Goal: Information Seeking & Learning: Learn about a topic

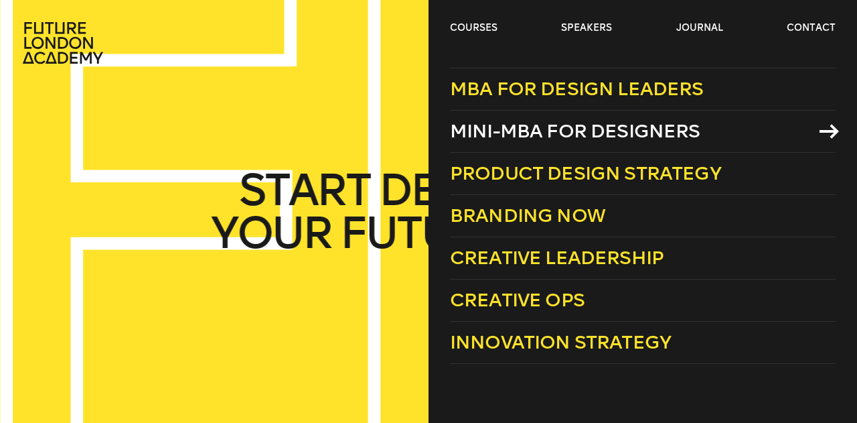
click at [536, 125] on span "Mini-MBA for Designers" at bounding box center [575, 131] width 250 height 22
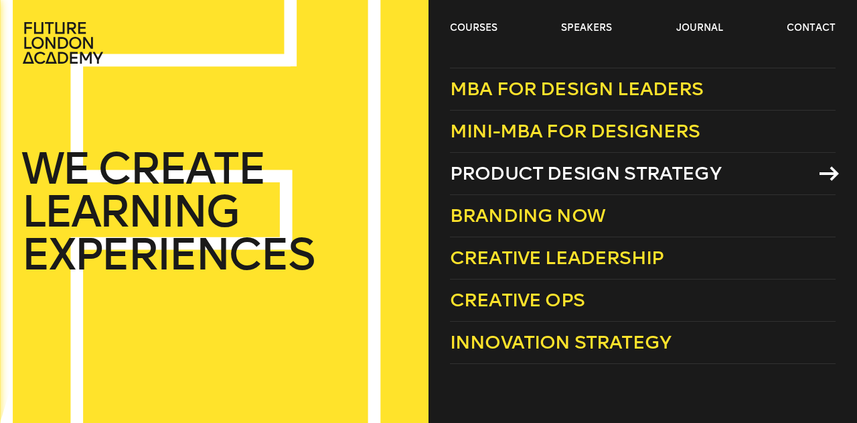
click at [548, 175] on span "Product Design Strategy" at bounding box center [585, 173] width 271 height 22
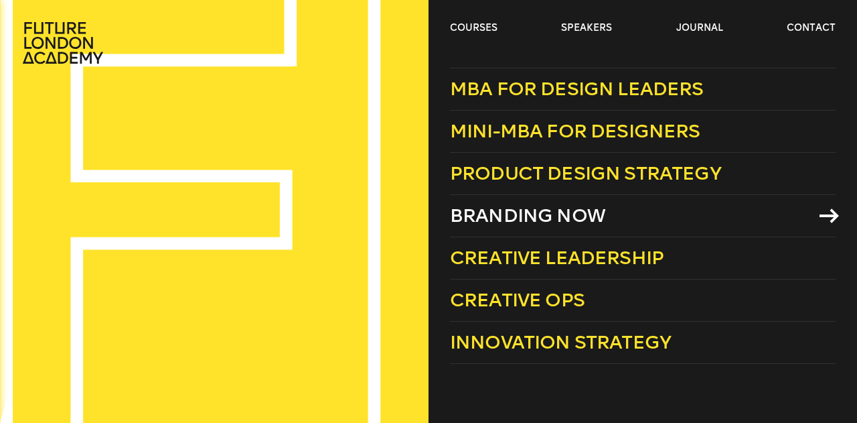
click at [521, 227] on link "Branding Now" at bounding box center [643, 216] width 386 height 42
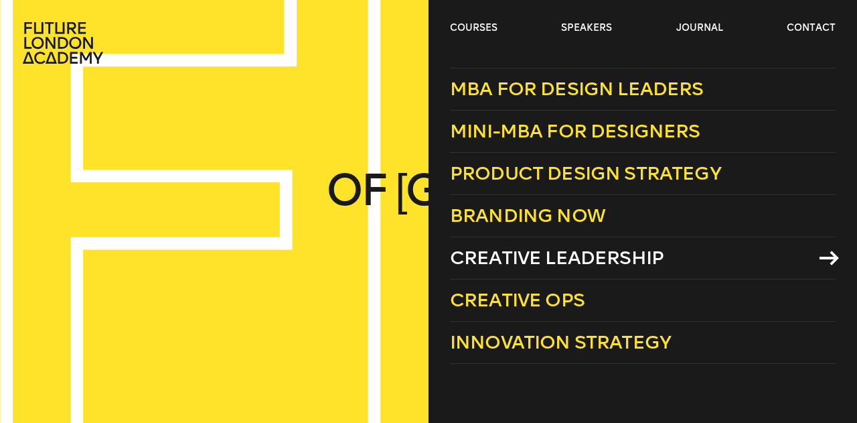
click at [487, 250] on span "Creative Leadership" at bounding box center [557, 257] width 214 height 22
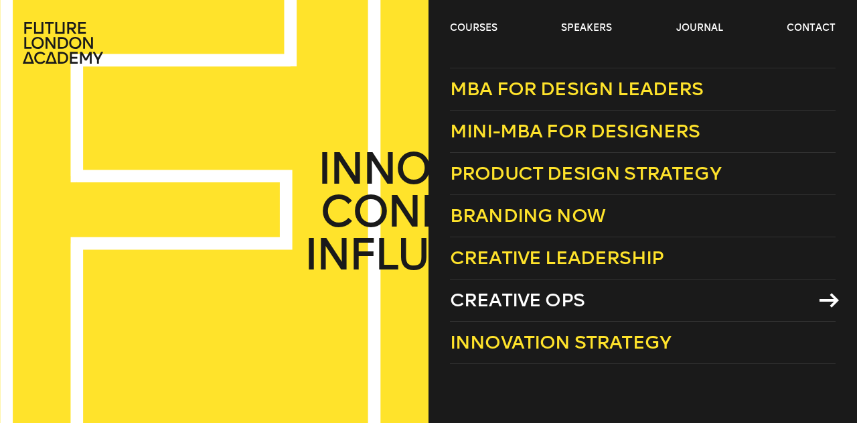
click at [532, 299] on span "Creative Ops" at bounding box center [517, 300] width 135 height 22
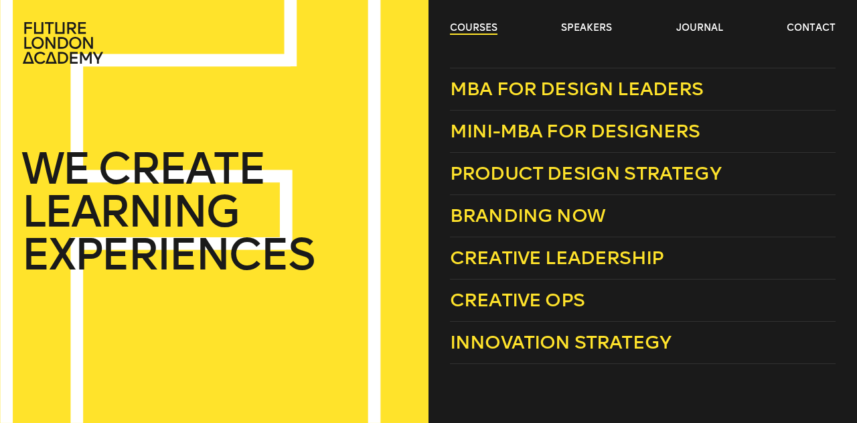
click at [471, 31] on link "courses" at bounding box center [474, 27] width 48 height 13
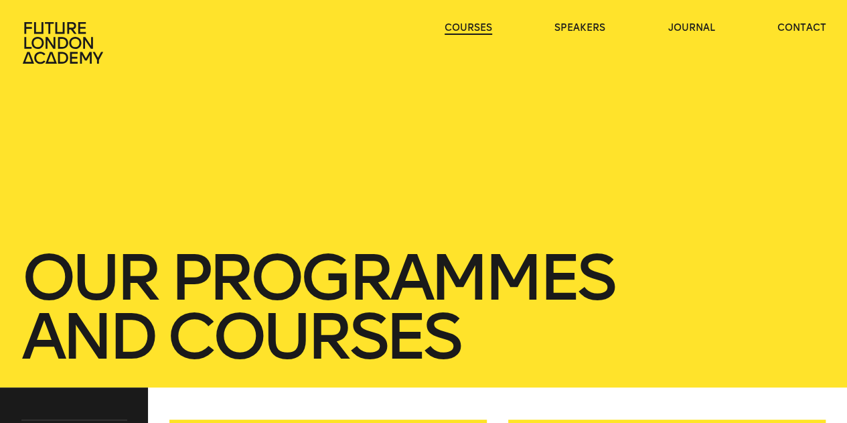
click at [471, 31] on link "courses" at bounding box center [469, 27] width 48 height 13
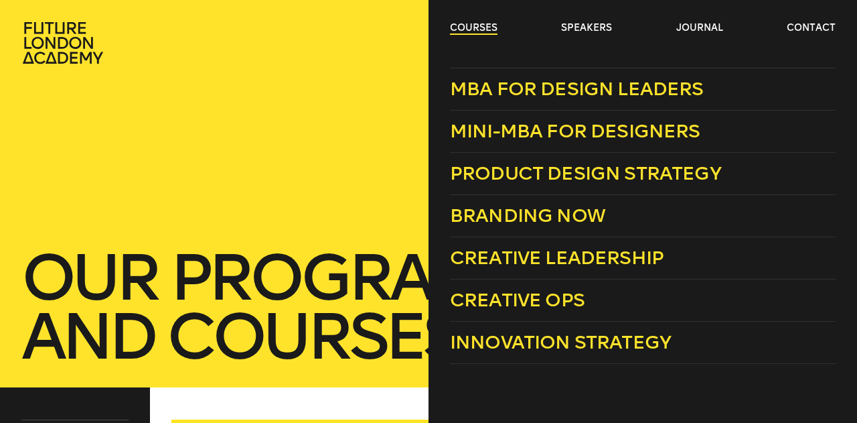
click at [486, 33] on link "courses" at bounding box center [474, 27] width 48 height 13
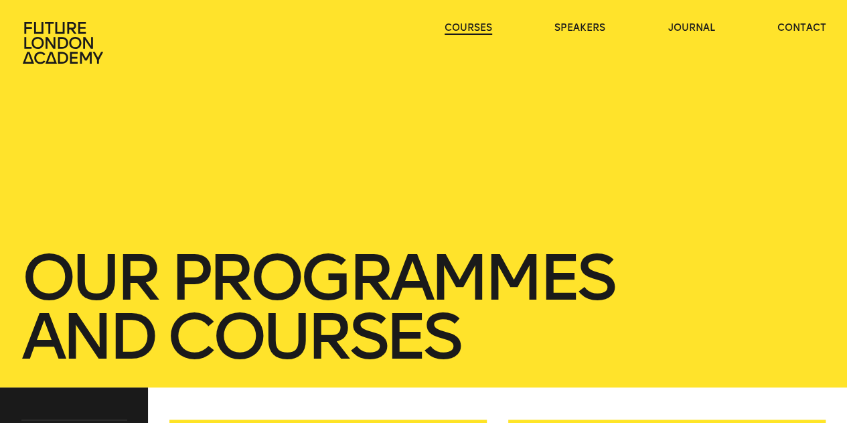
click at [484, 29] on link "courses" at bounding box center [469, 27] width 48 height 13
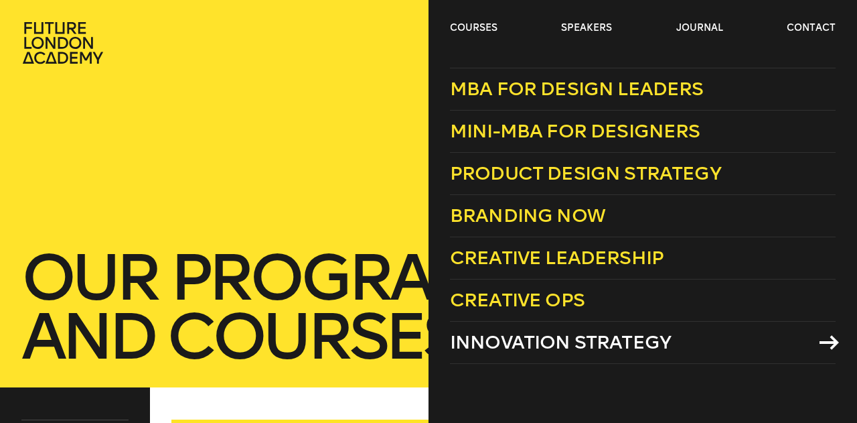
click at [555, 344] on span "Innovation Strategy" at bounding box center [560, 342] width 221 height 22
click at [570, 344] on span "Innovation Strategy" at bounding box center [560, 342] width 221 height 22
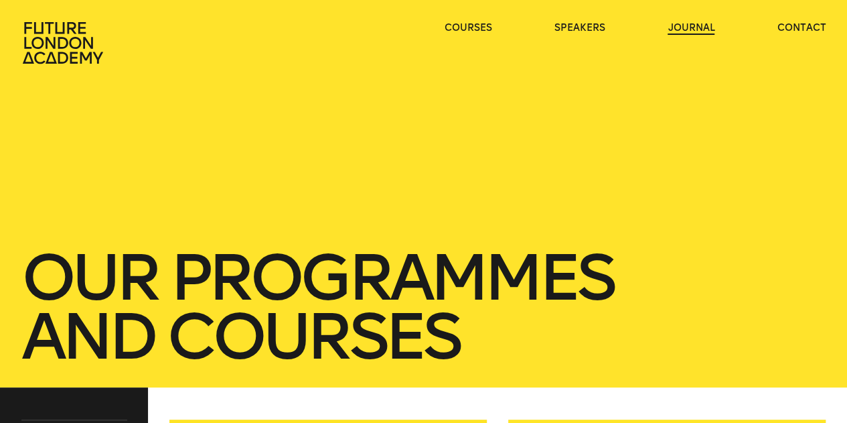
click at [697, 28] on link "journal" at bounding box center [691, 27] width 47 height 13
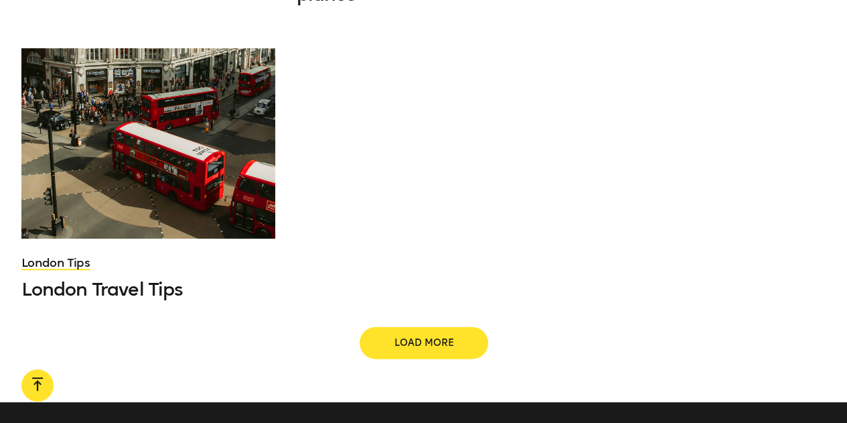
scroll to position [1406, 0]
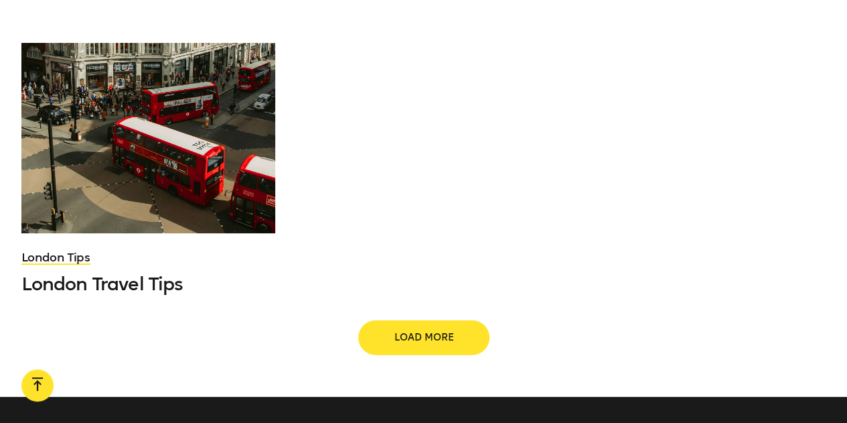
click at [392, 344] on span "Load more" at bounding box center [424, 337] width 86 height 13
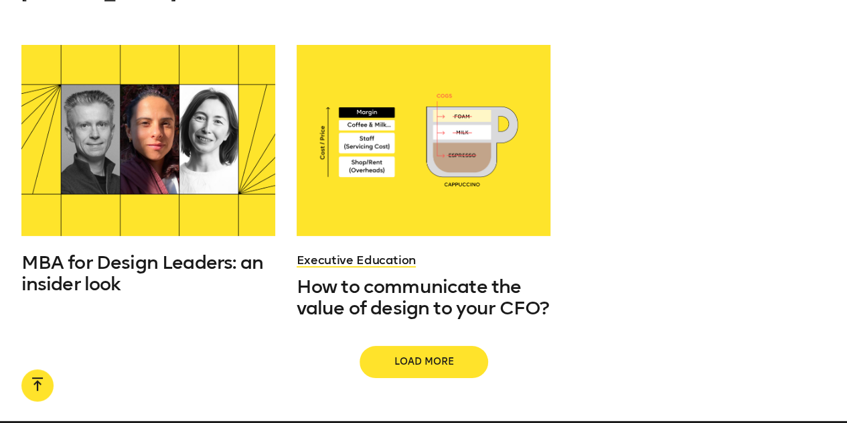
scroll to position [2411, 0]
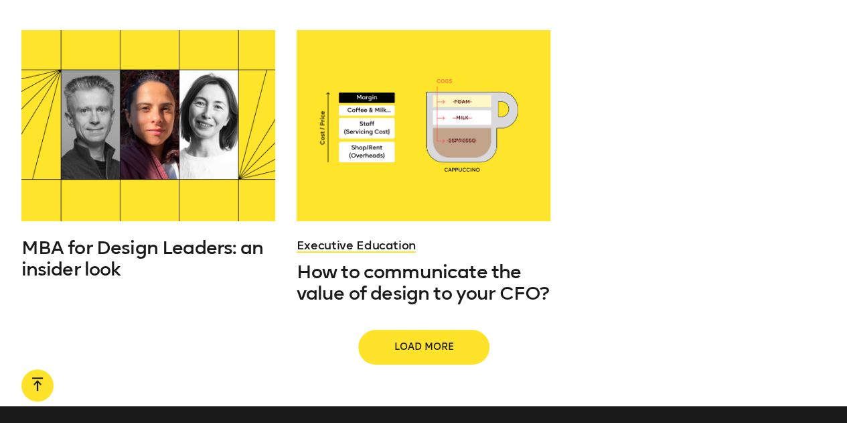
click at [411, 340] on span "Load more" at bounding box center [424, 346] width 86 height 13
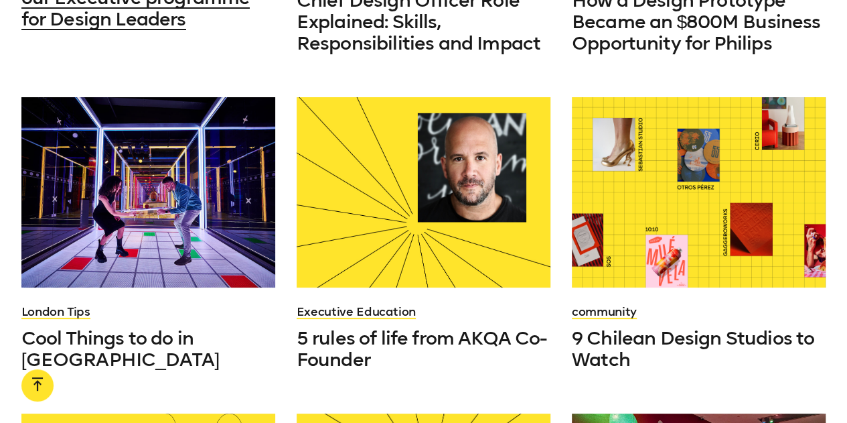
scroll to position [536, 0]
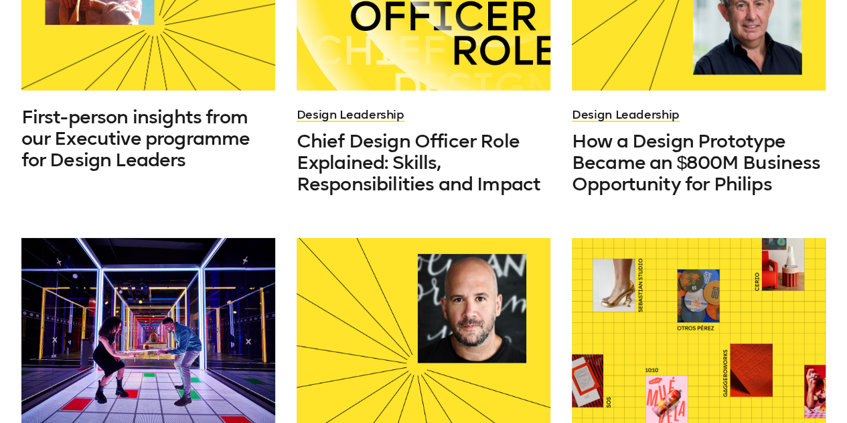
click at [189, 105] on div "First-person insights from our Executive programme for Design Leaders" at bounding box center [148, 35] width 254 height 271
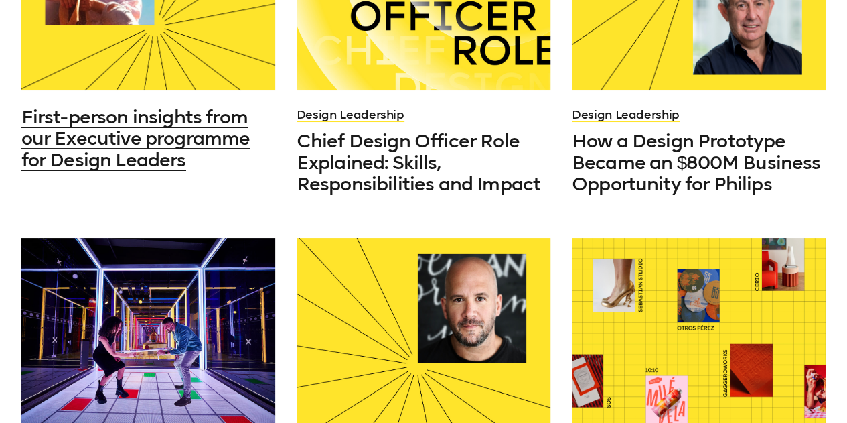
click at [163, 149] on span "First-person insights from our Executive programme for Design Leaders" at bounding box center [135, 138] width 229 height 65
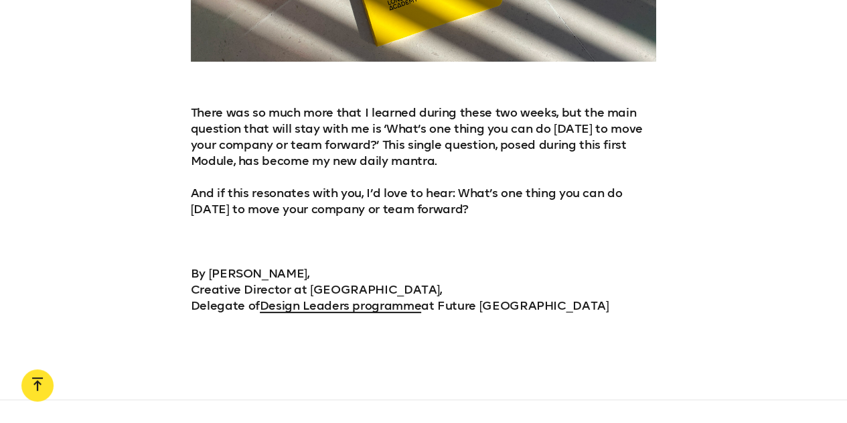
scroll to position [4822, 0]
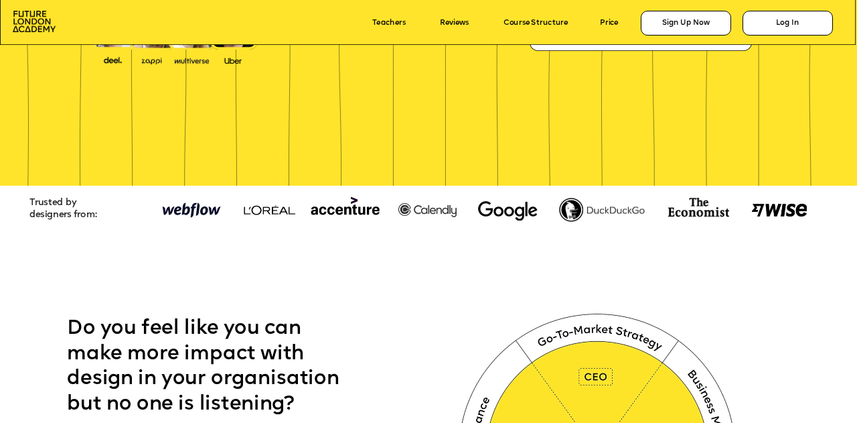
scroll to position [402, 0]
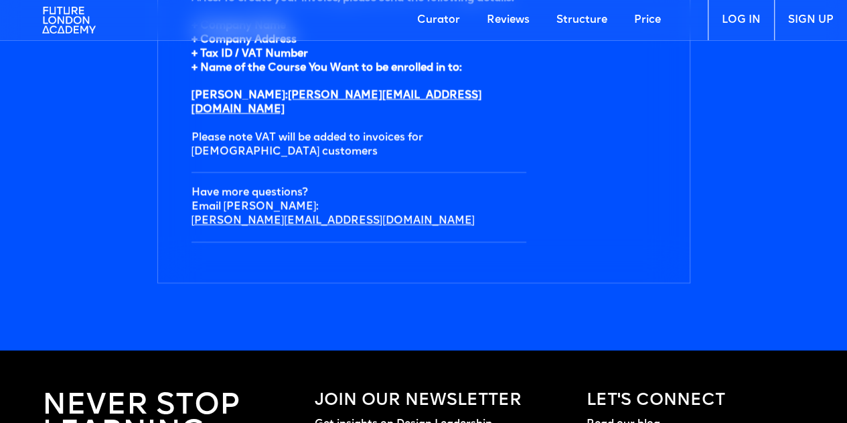
scroll to position [4679, 0]
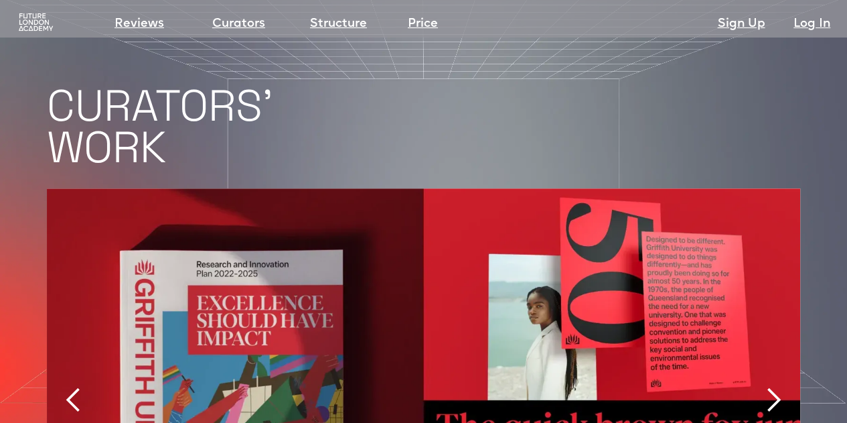
scroll to position [2746, 0]
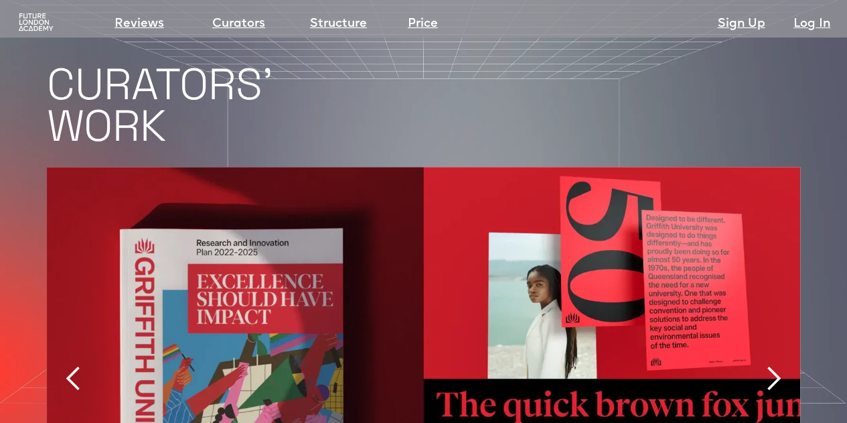
click at [788, 240] on div "next slide" at bounding box center [774, 379] width 54 height 424
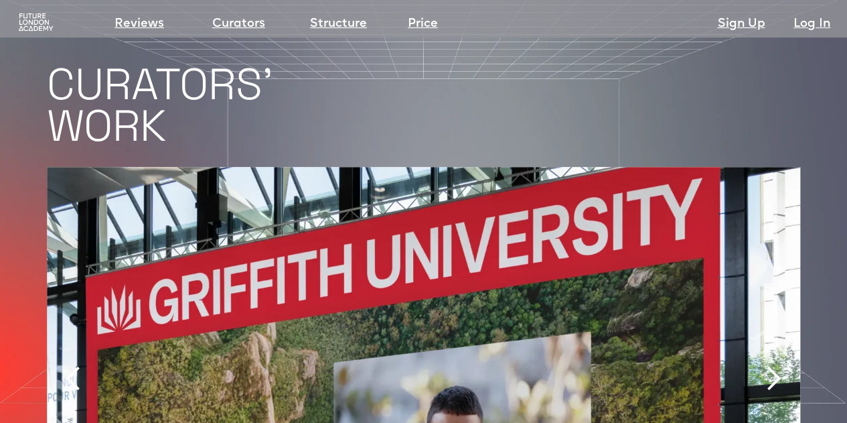
scroll to position [2813, 0]
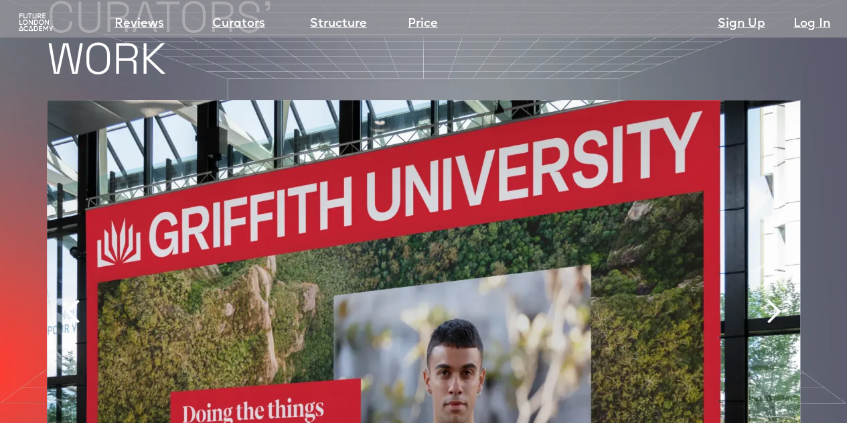
click at [779, 298] on div "next slide" at bounding box center [773, 311] width 27 height 27
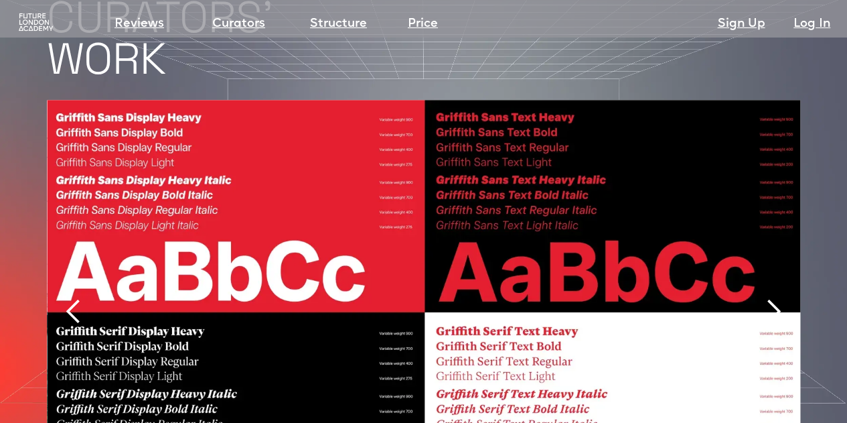
click at [779, 298] on div "next slide" at bounding box center [773, 311] width 27 height 27
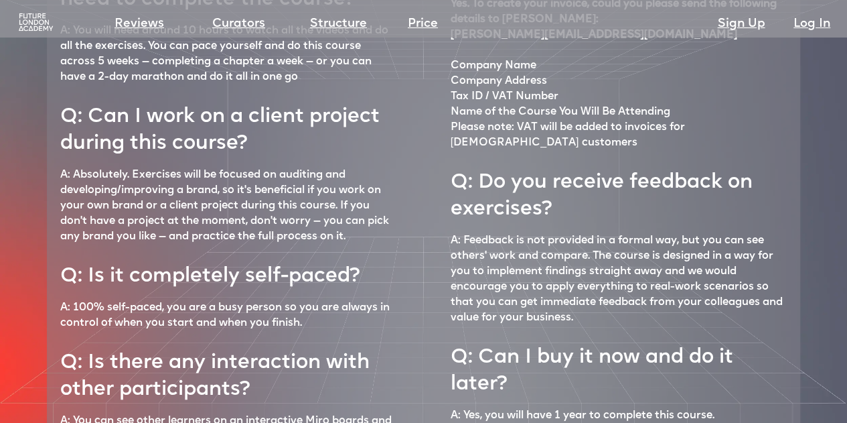
scroll to position [5918, 0]
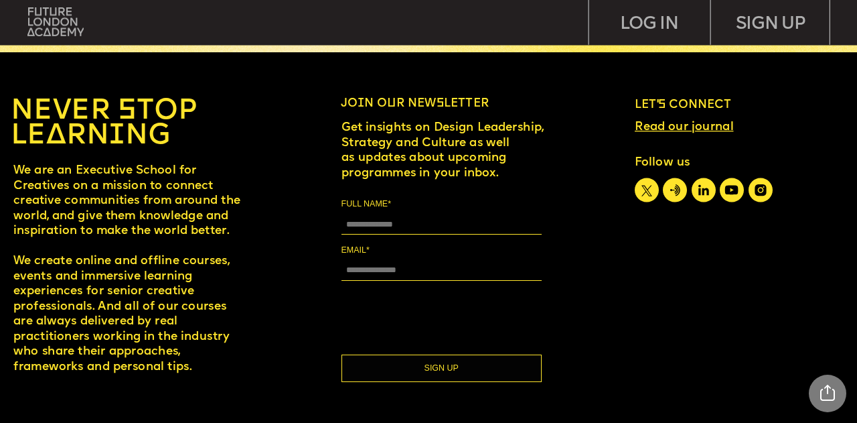
scroll to position [5414, 0]
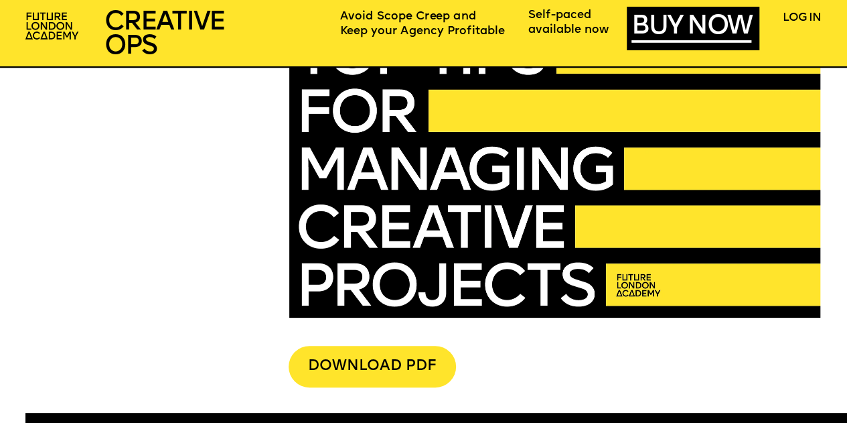
scroll to position [2947, 0]
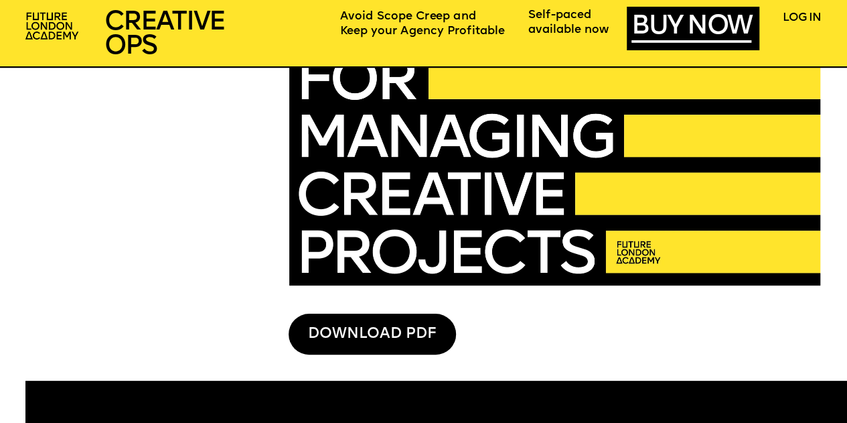
click at [421, 315] on div "DOWNLOAD PDF" at bounding box center [372, 334] width 167 height 42
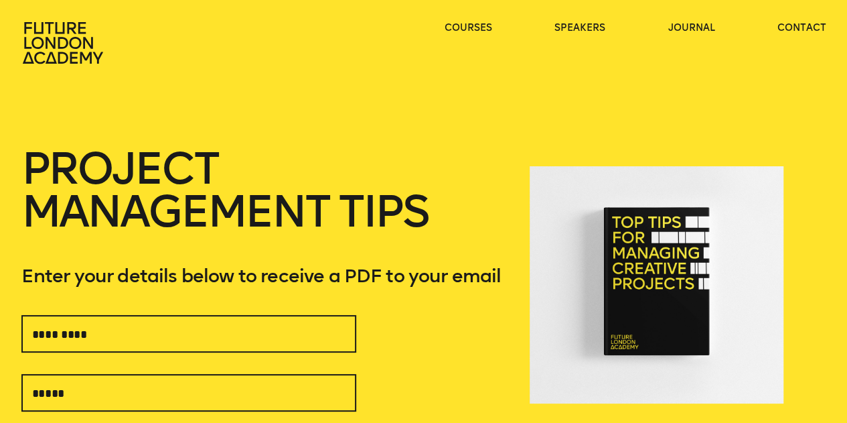
scroll to position [67, 0]
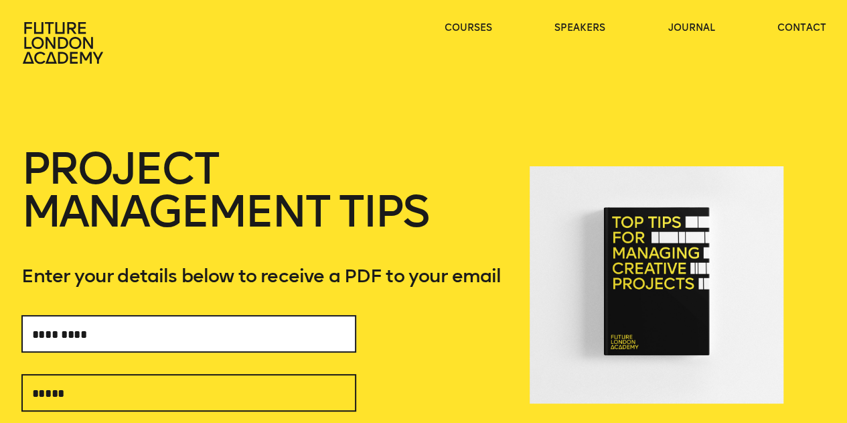
click at [157, 336] on input "text" at bounding box center [188, 334] width 335 height 38
type input "*****"
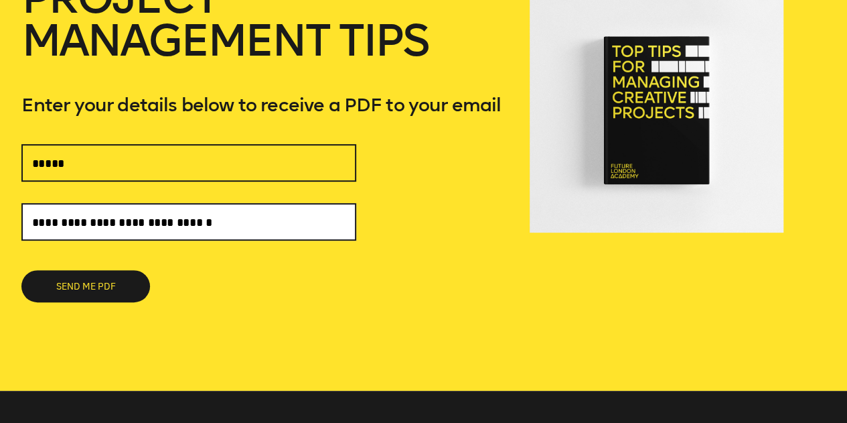
scroll to position [201, 0]
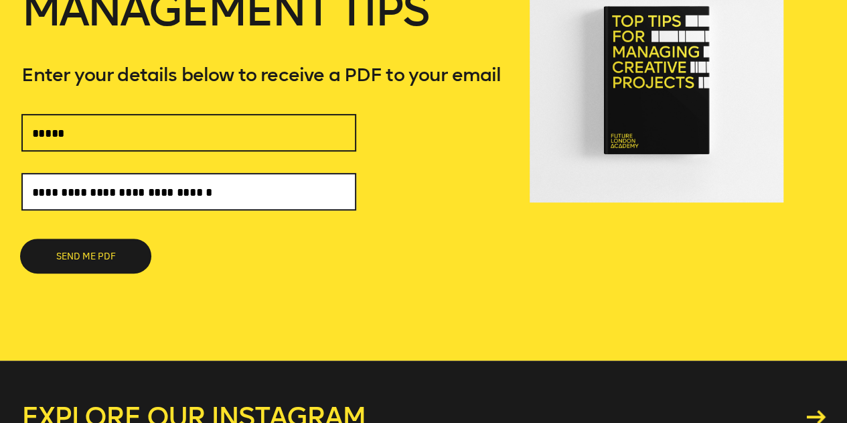
type input "**********"
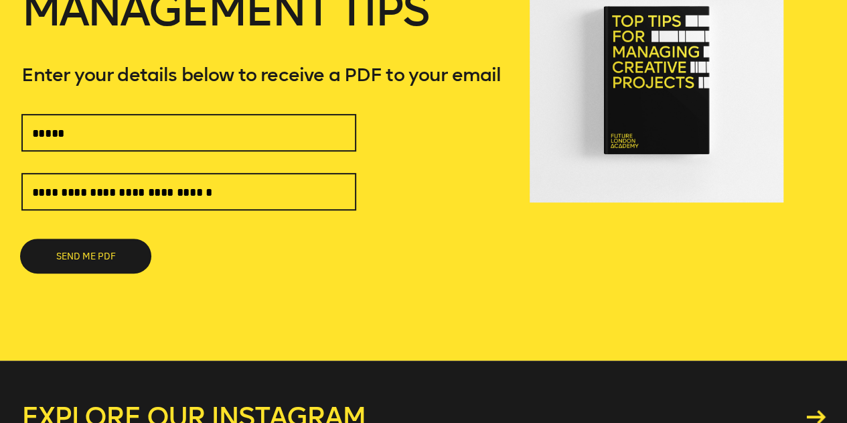
click at [113, 267] on button "SEND ME PDF" at bounding box center [85, 256] width 129 height 32
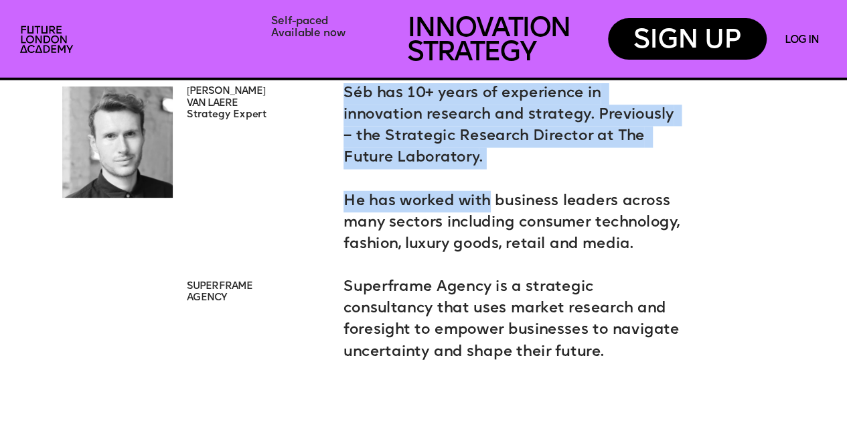
scroll to position [2679, 0]
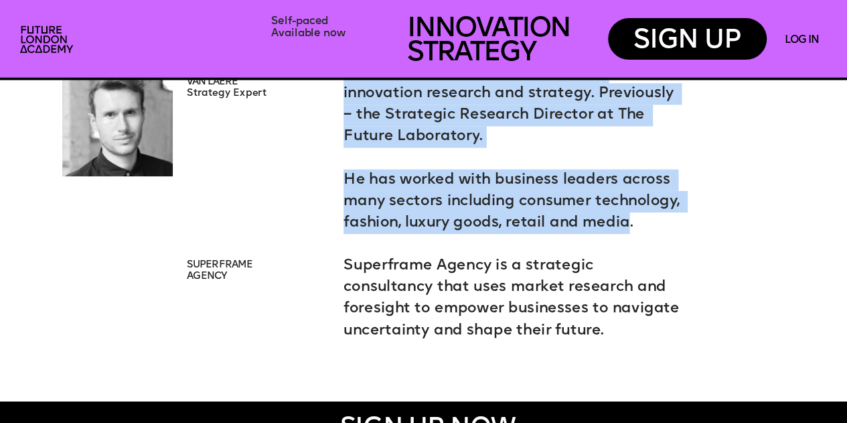
drag, startPoint x: 348, startPoint y: 141, endPoint x: 583, endPoint y: 228, distance: 251.3
click at [622, 220] on div "Séb has 10+ years of experience in innovation research and strategy. Previously…" at bounding box center [513, 202] width 339 height 280
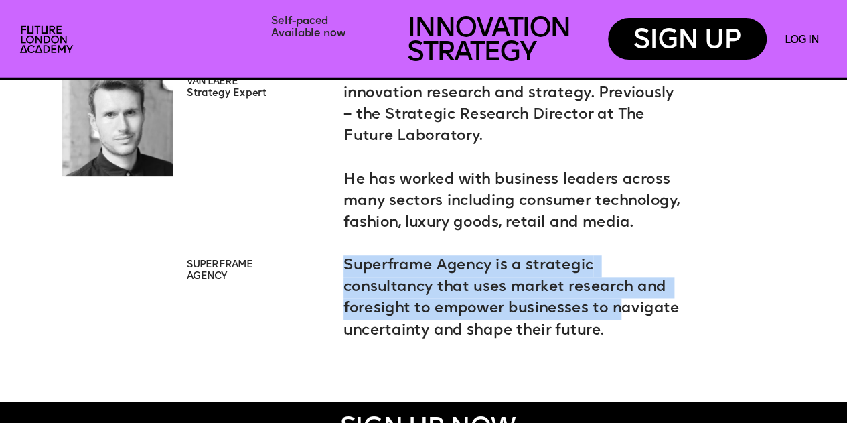
drag, startPoint x: 346, startPoint y: 263, endPoint x: 614, endPoint y: 307, distance: 271.5
click at [614, 307] on span "Superframe Agency is a strategic consultancy that uses market research and fore…" at bounding box center [514, 298] width 340 height 78
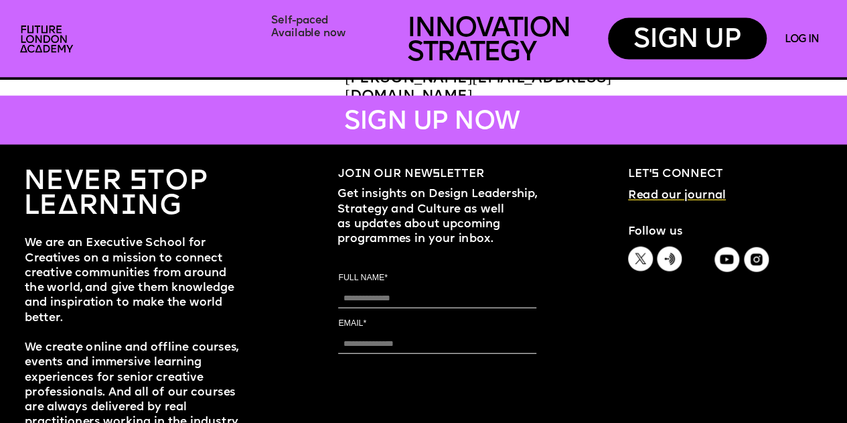
scroll to position [6514, 0]
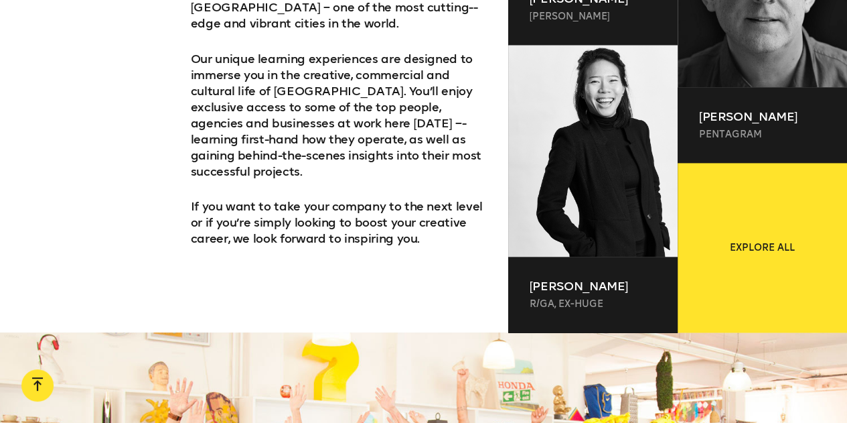
scroll to position [938, 0]
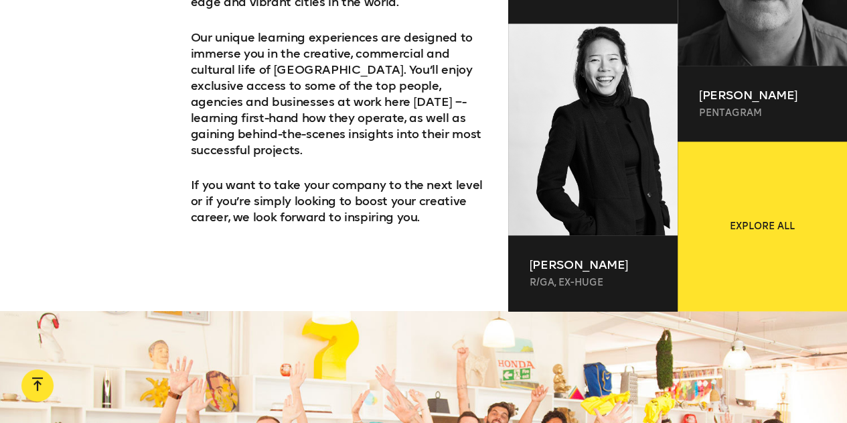
click at [316, 177] on p "If you want to take your company to the next level or if you’re simply looking …" at bounding box center [339, 201] width 297 height 48
click at [269, 139] on div "Anyone working in the creative industries needs to stay up-­to-­date with the l…" at bounding box center [339, 69] width 297 height 311
click at [441, 141] on div "Anyone working in the creative industries needs to stay up-­to-­date with the l…" at bounding box center [339, 69] width 297 height 311
click at [306, 177] on p "If you want to take your company to the next level or if you’re simply looking …" at bounding box center [339, 201] width 297 height 48
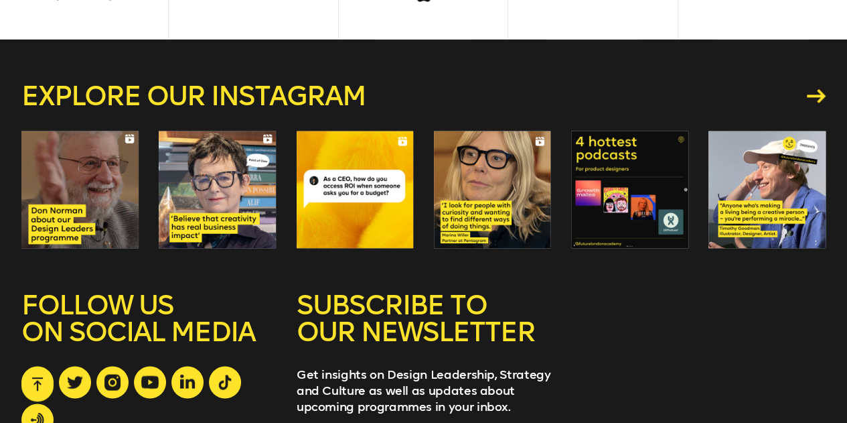
scroll to position [3524, 0]
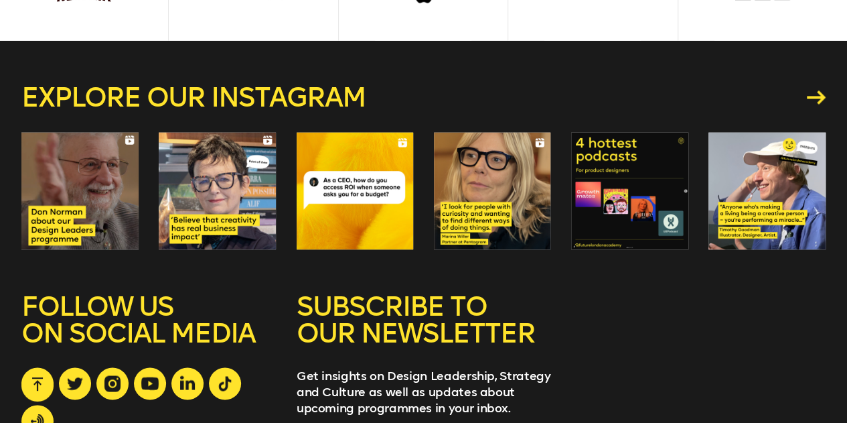
click at [609, 145] on div at bounding box center [629, 190] width 117 height 117
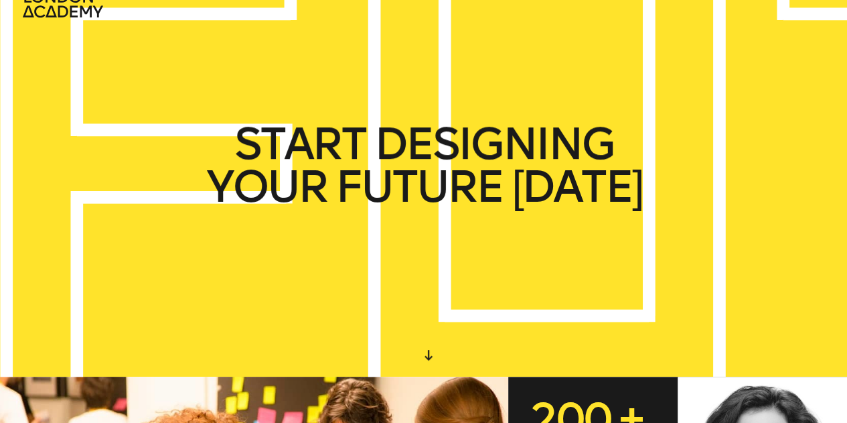
scroll to position [67, 0]
